Goal: Task Accomplishment & Management: Use online tool/utility

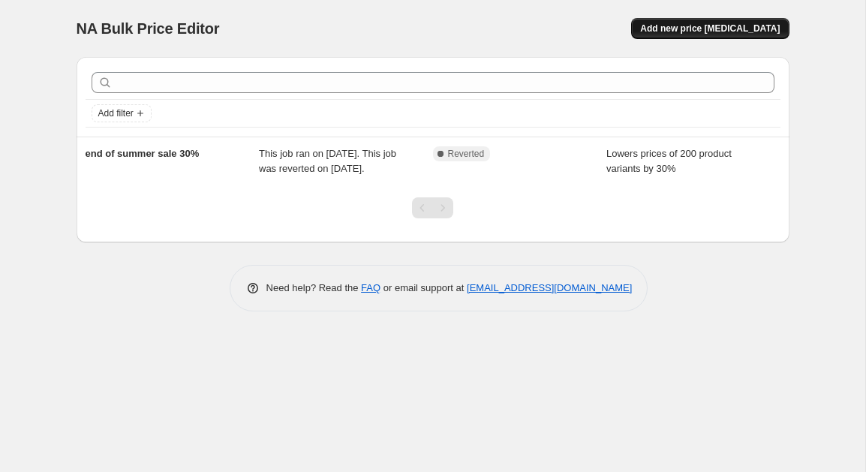
click at [726, 29] on span "Add new price [MEDICAL_DATA]" at bounding box center [710, 29] width 140 height 12
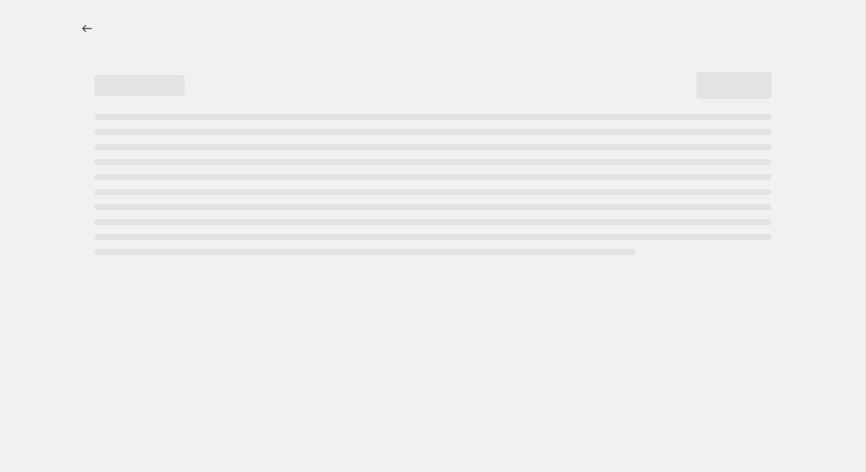
select select "percentage"
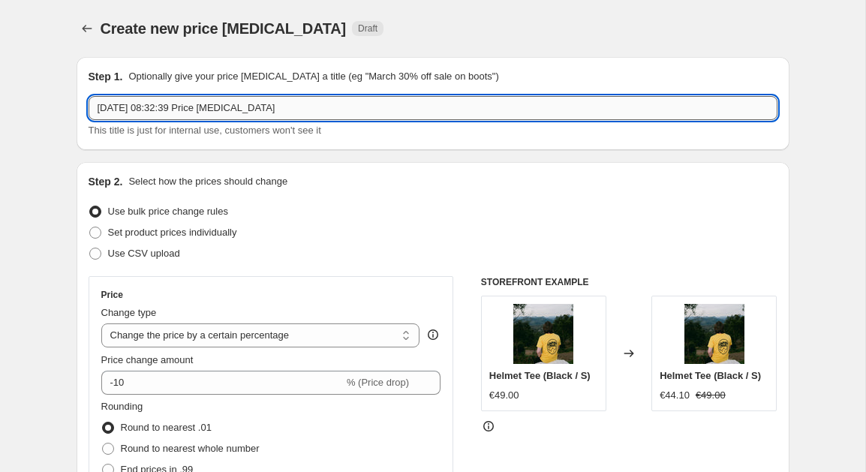
click at [305, 110] on input "[DATE] 08:32:39 Price [MEDICAL_DATA]" at bounding box center [433, 108] width 689 height 24
type input "[DATE] 08:32:39 Price [MEDICAL_DATA] FOR NEW ARRIVALS"
click at [342, 203] on div "Step 2. Select how the prices should change Use bulk price change rules Set pro…" at bounding box center [433, 425] width 689 height 503
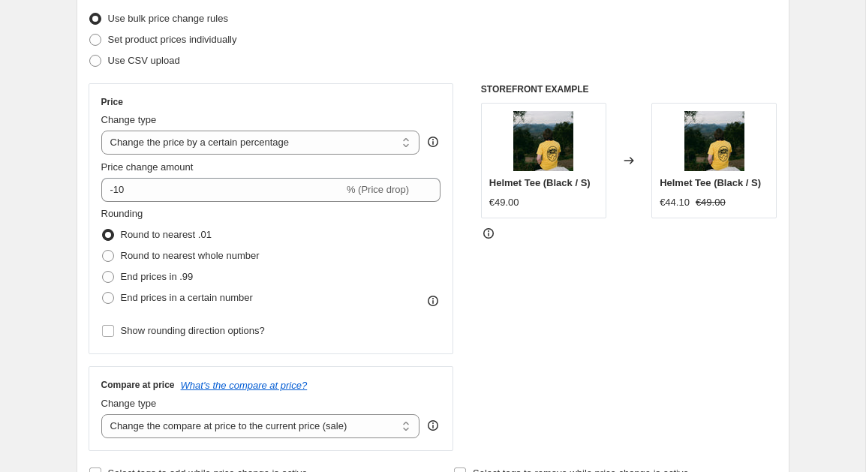
scroll to position [191, 0]
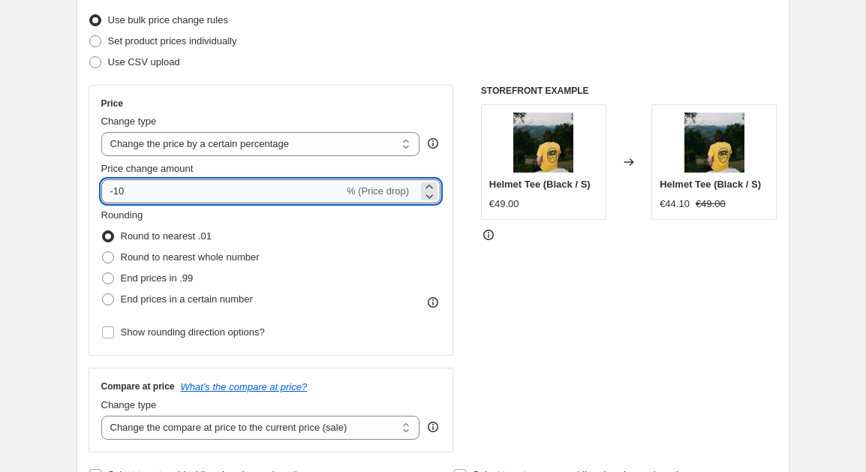
click at [135, 202] on input "-10" at bounding box center [222, 191] width 242 height 24
type input "-1"
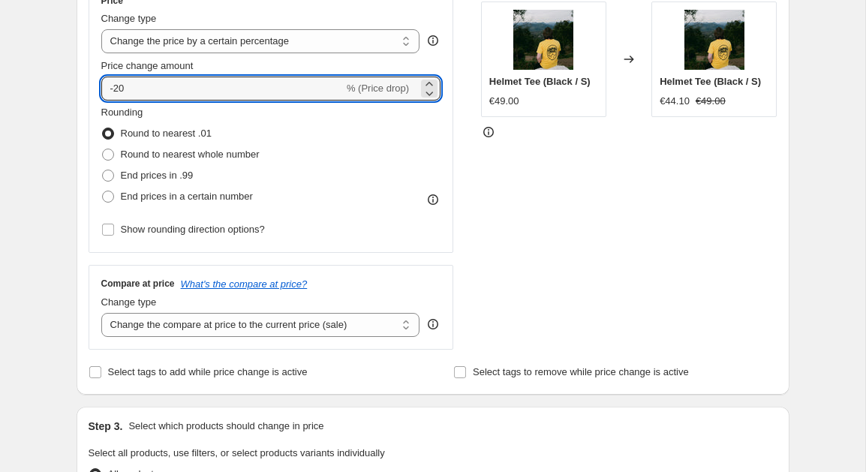
scroll to position [305, 0]
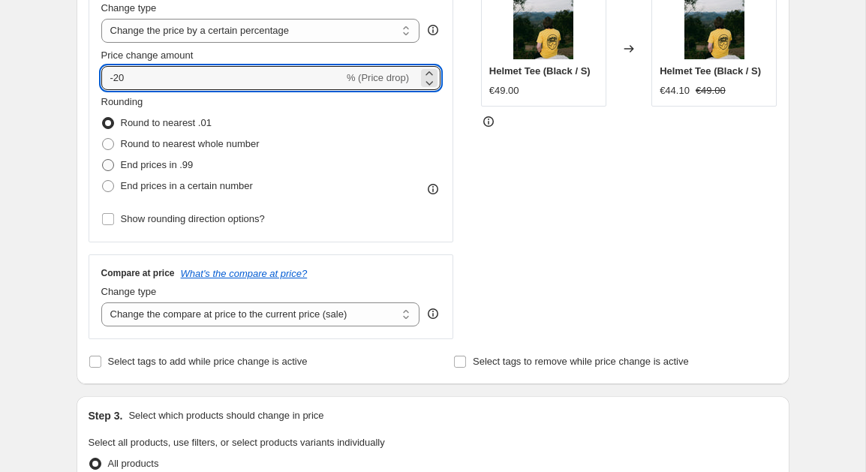
type input "-20"
click at [107, 171] on span at bounding box center [108, 165] width 12 height 12
click at [103, 160] on input "End prices in .99" at bounding box center [102, 159] width 1 height 1
radio input "true"
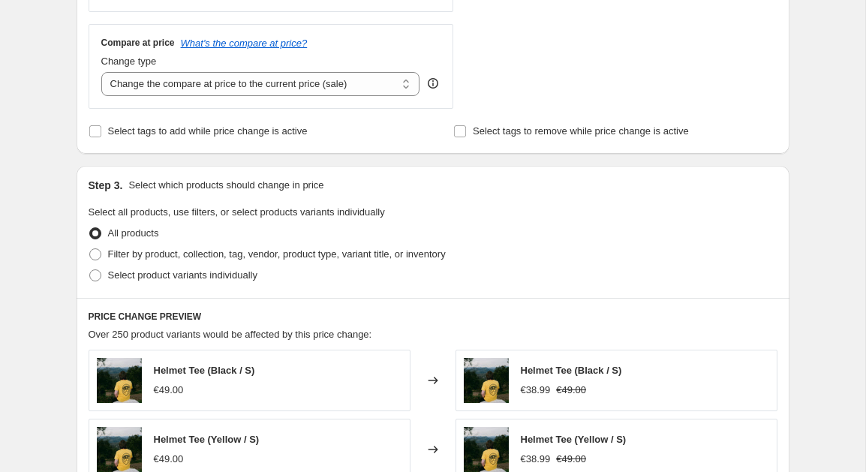
scroll to position [534, 0]
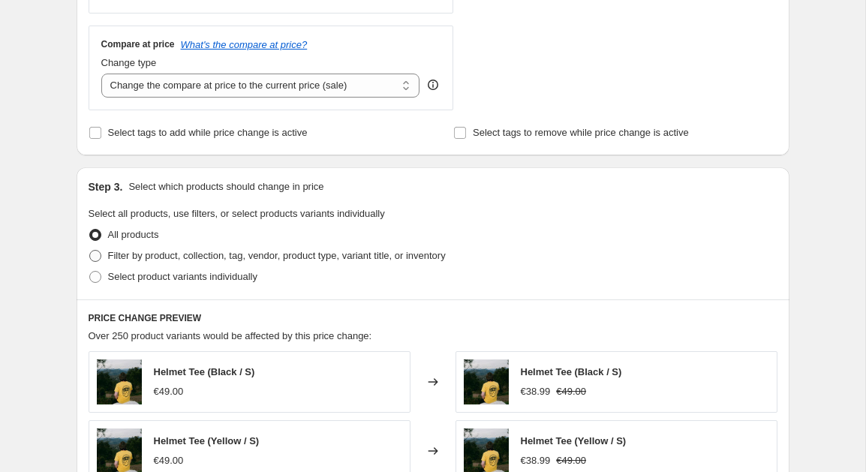
click at [95, 262] on span at bounding box center [95, 256] width 12 height 12
click at [90, 251] on input "Filter by product, collection, tag, vendor, product type, variant title, or inv…" at bounding box center [89, 250] width 1 height 1
radio input "true"
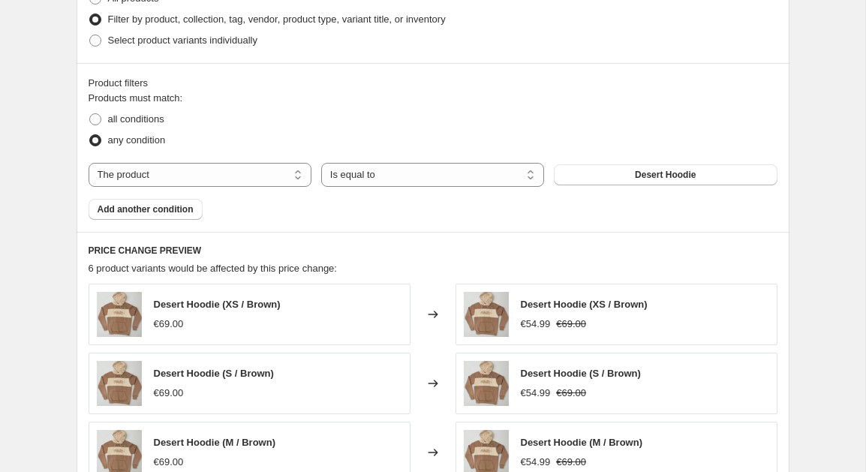
scroll to position [769, 0]
click at [98, 47] on span at bounding box center [95, 41] width 12 height 12
click at [90, 36] on input "Select product variants individually" at bounding box center [89, 35] width 1 height 1
radio input "true"
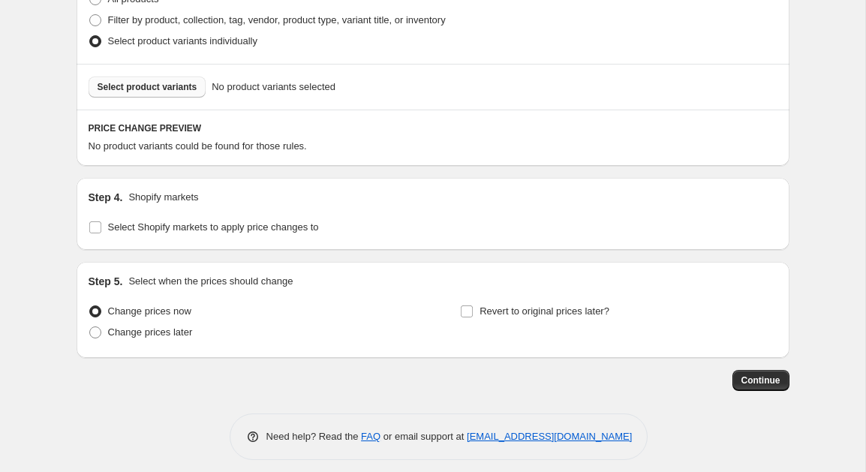
click at [155, 98] on button "Select product variants" at bounding box center [148, 87] width 118 height 21
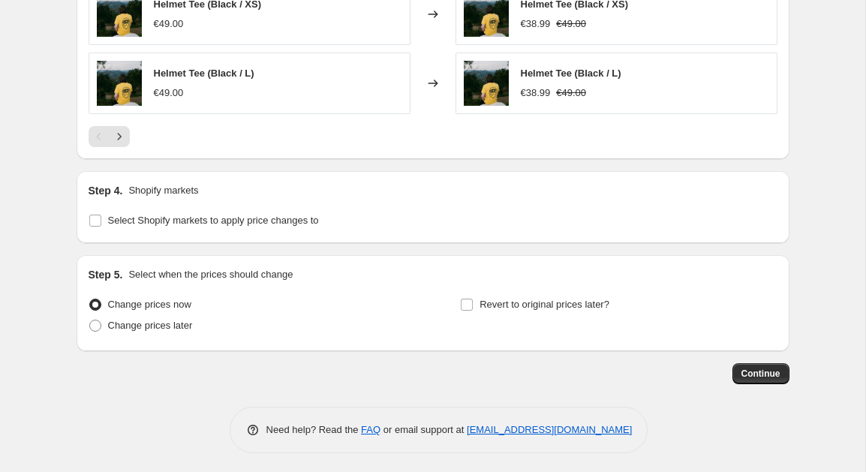
scroll to position [1157, 0]
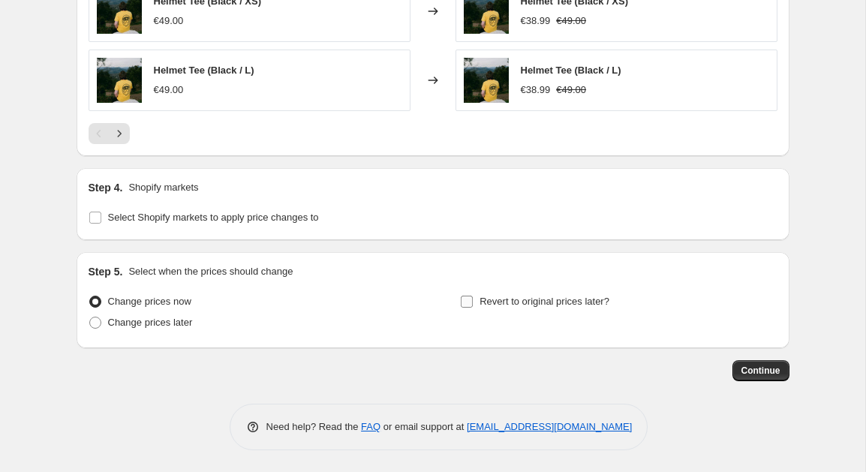
click at [469, 308] on input "Revert to original prices later?" at bounding box center [467, 302] width 12 height 12
checkbox input "true"
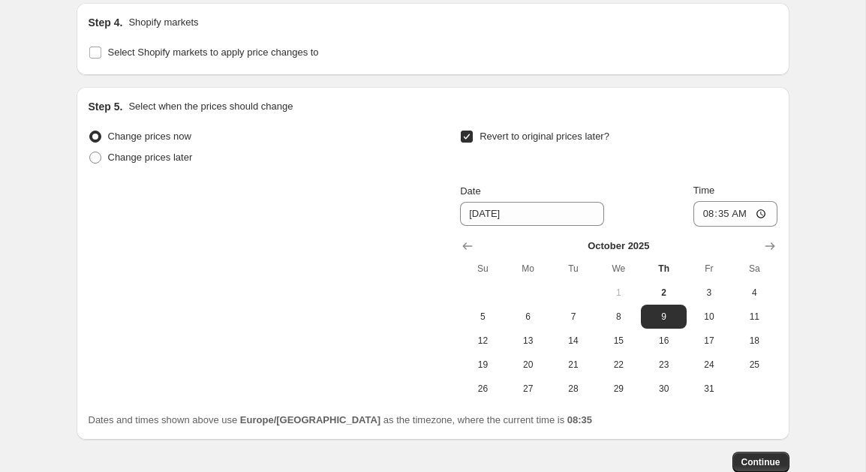
scroll to position [1326, 0]
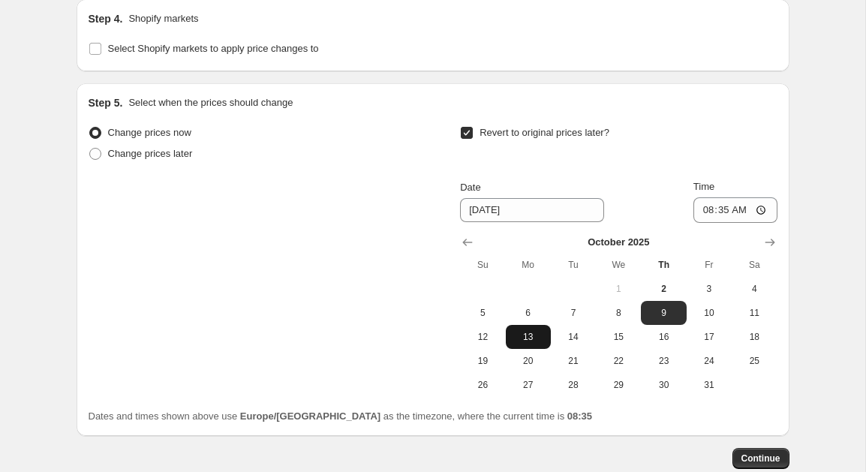
click at [528, 343] on span "13" at bounding box center [528, 337] width 33 height 12
type input "[DATE]"
click at [761, 223] on input "08:35" at bounding box center [735, 210] width 84 height 26
click at [747, 223] on input "08:35" at bounding box center [735, 210] width 84 height 26
click at [760, 223] on input "12:35" at bounding box center [735, 210] width 84 height 26
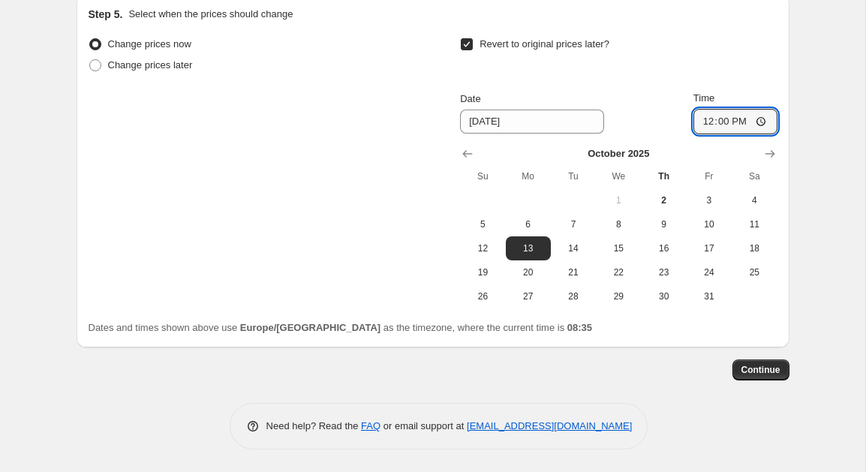
scroll to position [1459, 0]
type input "12:00"
click at [758, 371] on span "Continue" at bounding box center [760, 370] width 39 height 12
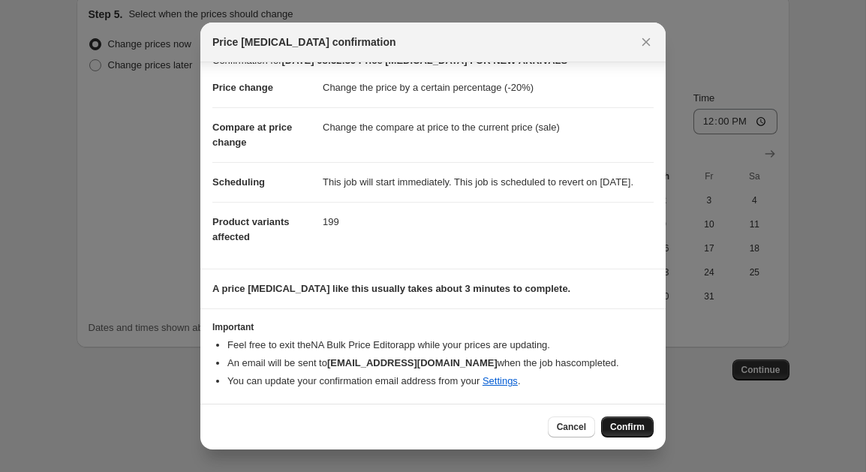
scroll to position [50, 0]
click at [621, 427] on span "Confirm" at bounding box center [627, 427] width 35 height 12
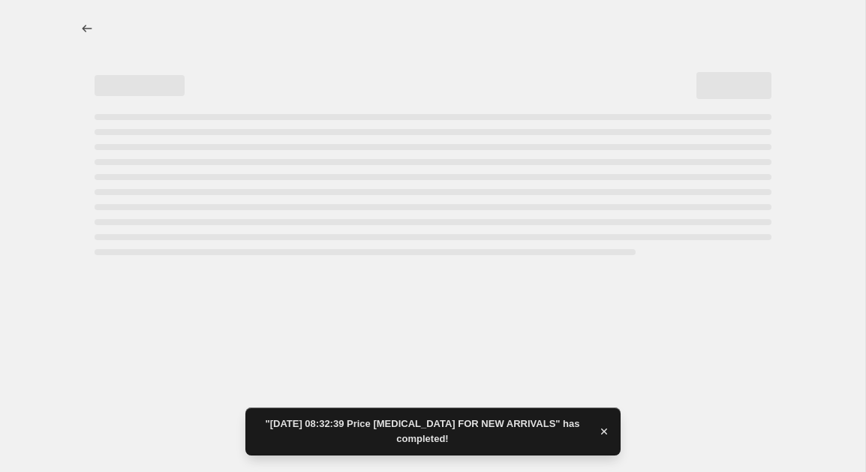
select select "percentage"
